Goal: Find specific page/section: Find specific page/section

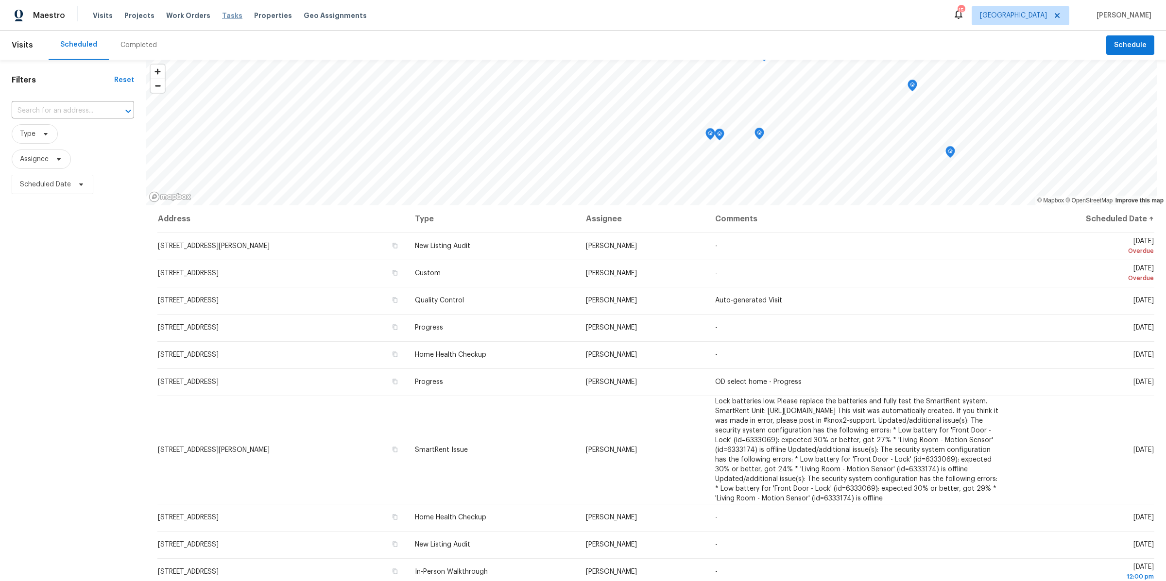
click at [223, 18] on span "Tasks" at bounding box center [232, 15] width 20 height 7
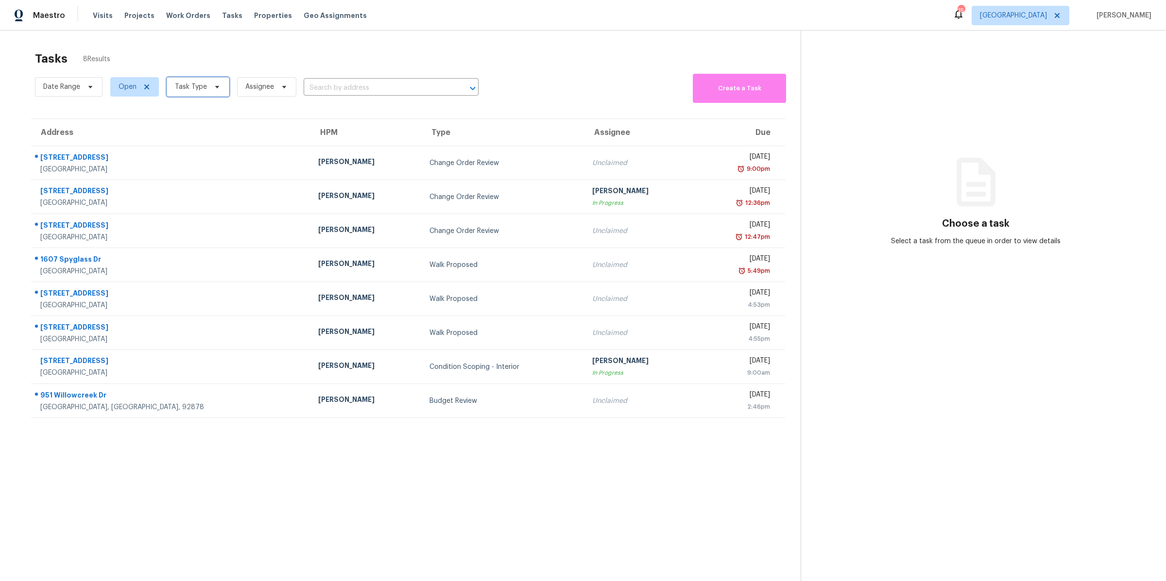
click at [217, 85] on icon at bounding box center [217, 87] width 8 height 8
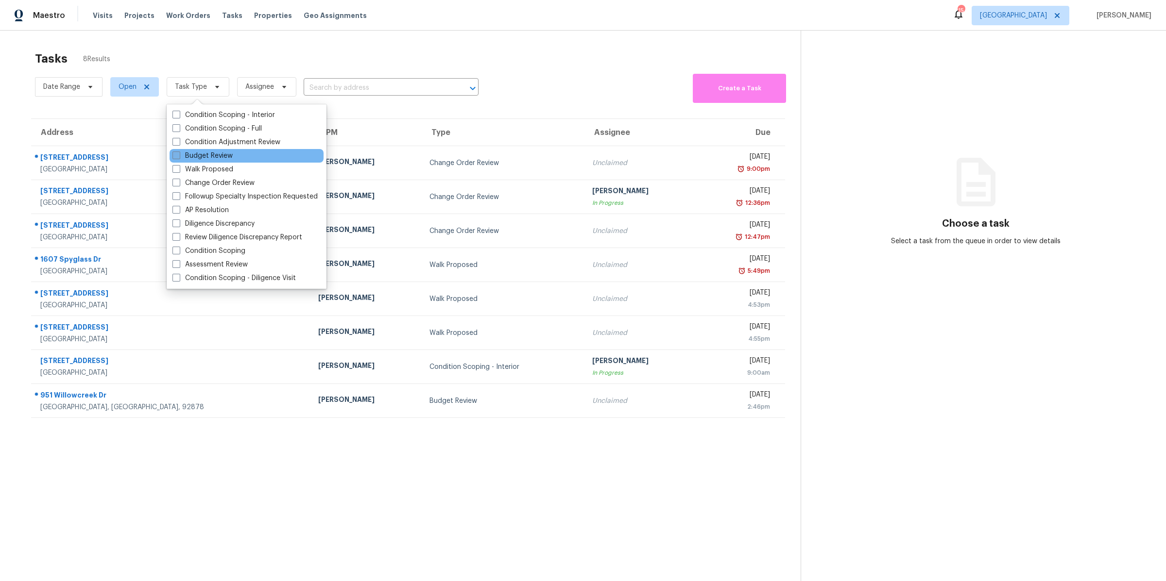
click at [175, 154] on span at bounding box center [176, 156] width 8 height 8
click at [175, 154] on input "Budget Review" at bounding box center [175, 154] width 6 height 6
checkbox input "true"
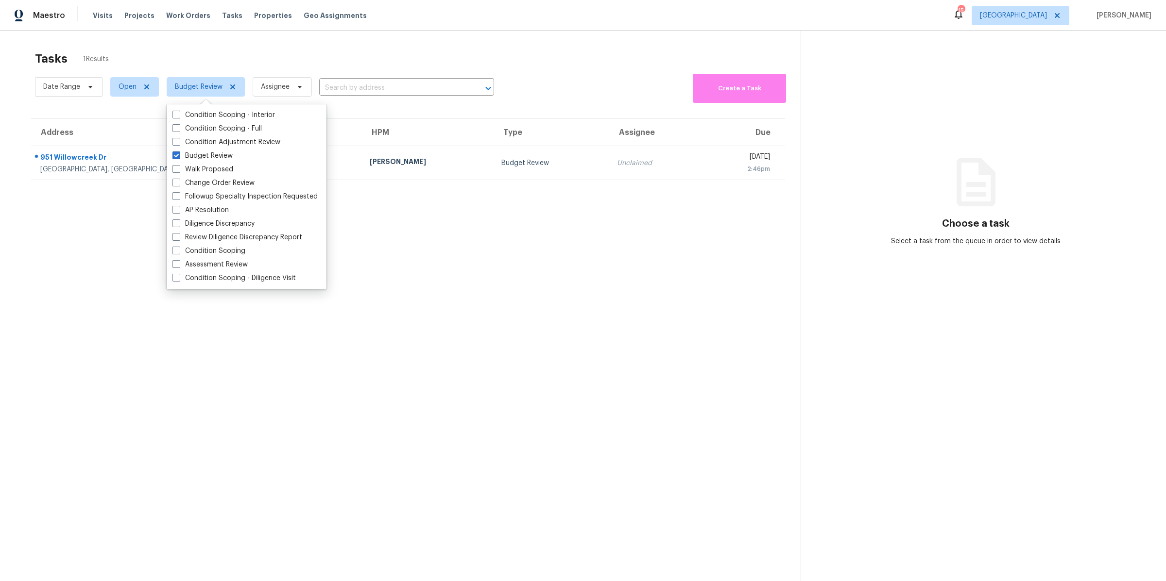
click at [112, 226] on section "Tasks 1 Results Date Range Open Budget Review Assignee ​ Create a Task Address …" at bounding box center [408, 329] width 785 height 566
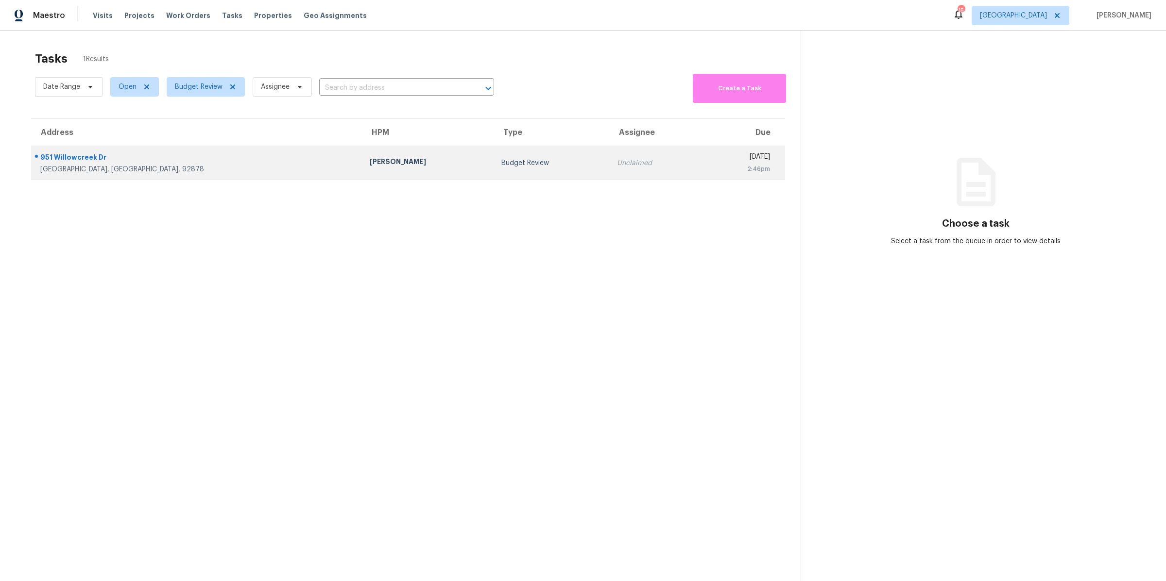
click at [162, 166] on div "[GEOGRAPHIC_DATA], [GEOGRAPHIC_DATA], 92878" at bounding box center [197, 170] width 314 height 10
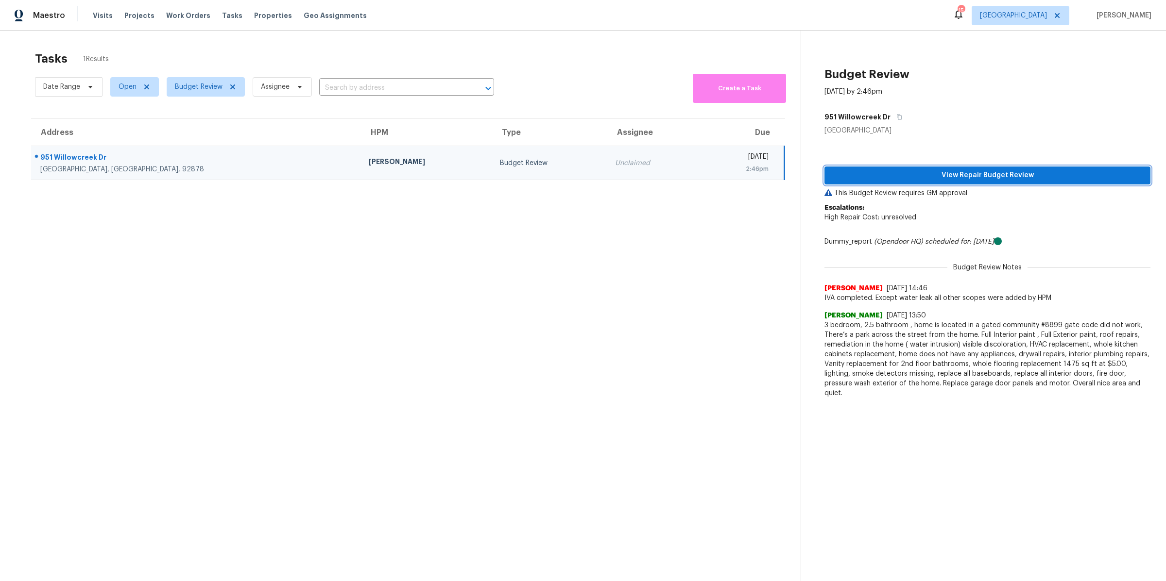
click at [916, 176] on span "View Repair Budget Review" at bounding box center [987, 176] width 310 height 12
